Goal: Information Seeking & Learning: Learn about a topic

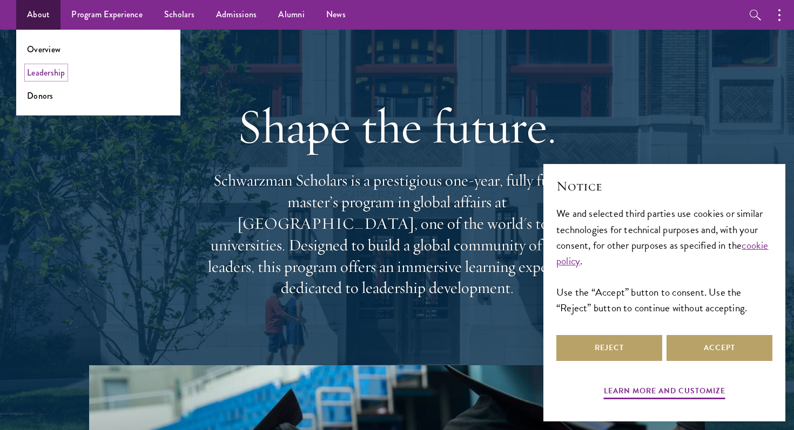
click at [42, 71] on link "Leadership" at bounding box center [46, 72] width 38 height 12
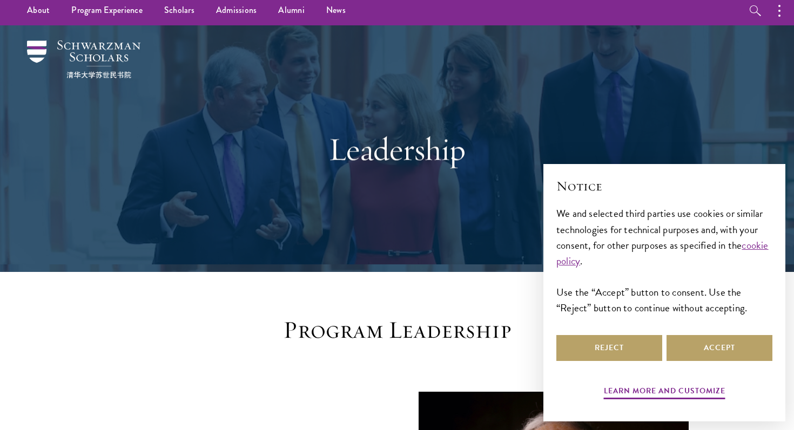
scroll to position [6, 0]
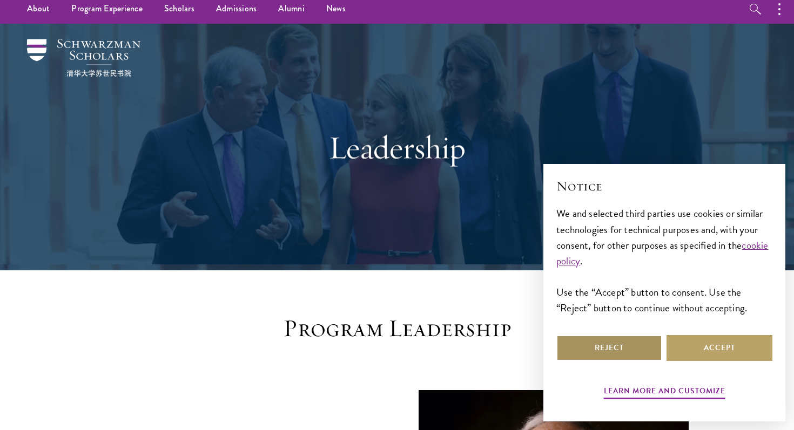
click at [626, 349] on button "Reject" at bounding box center [609, 348] width 106 height 26
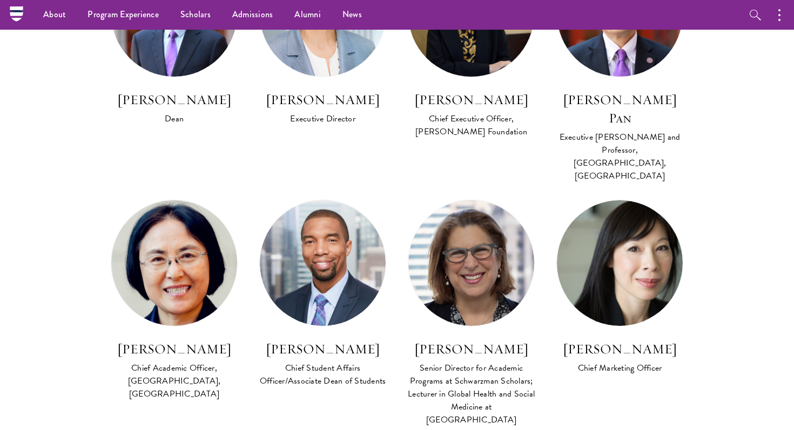
scroll to position [681, 0]
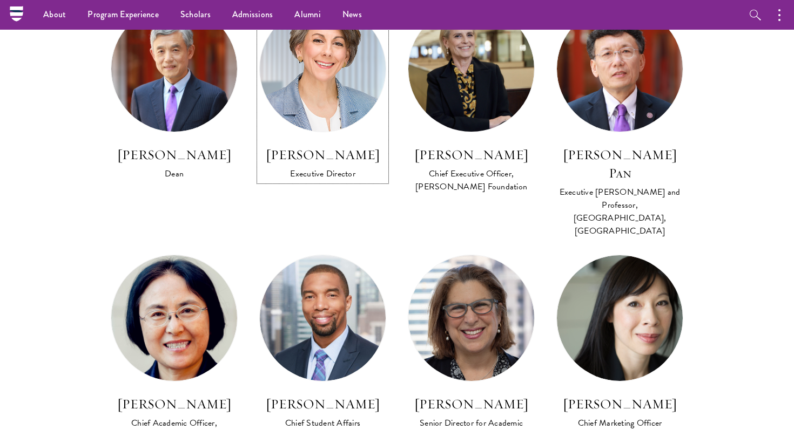
click at [333, 154] on h3 "Amy Celico" at bounding box center [322, 155] width 127 height 18
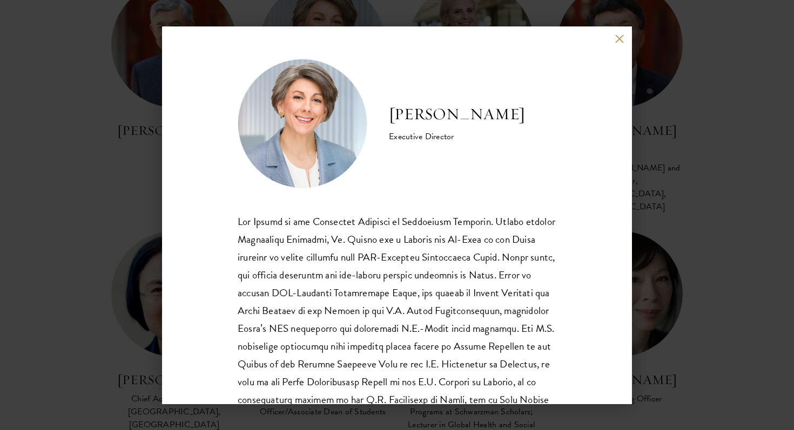
click at [618, 38] on button at bounding box center [619, 39] width 9 height 9
